Goal: Information Seeking & Learning: Learn about a topic

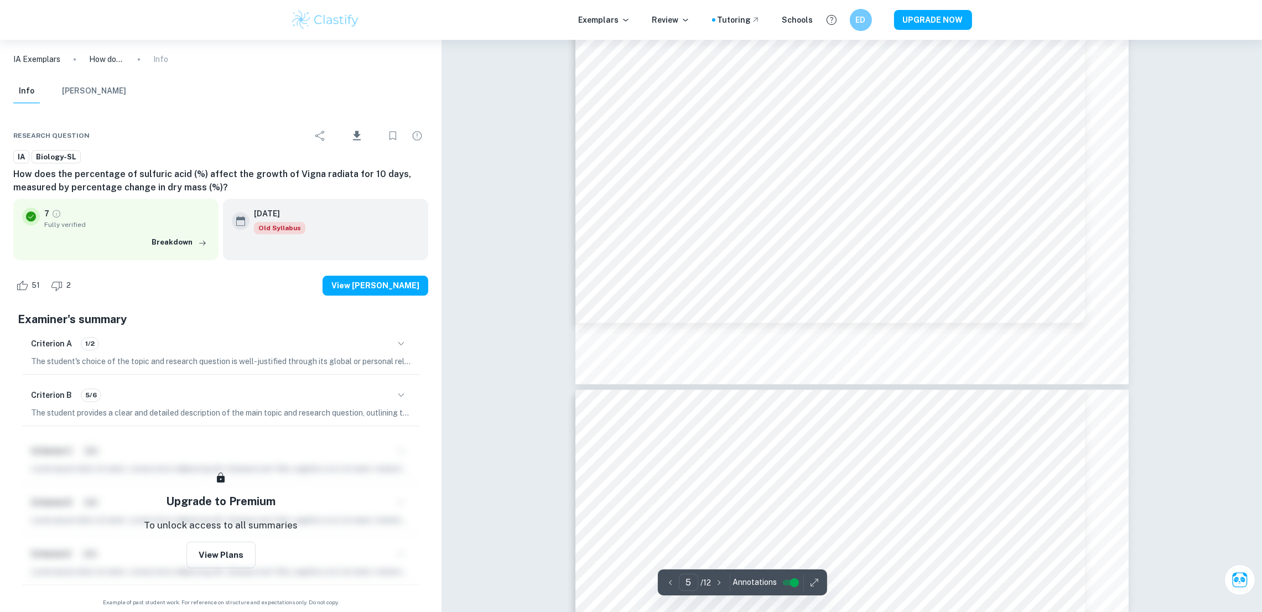
scroll to position [3760, 0]
